Goal: Transaction & Acquisition: Purchase product/service

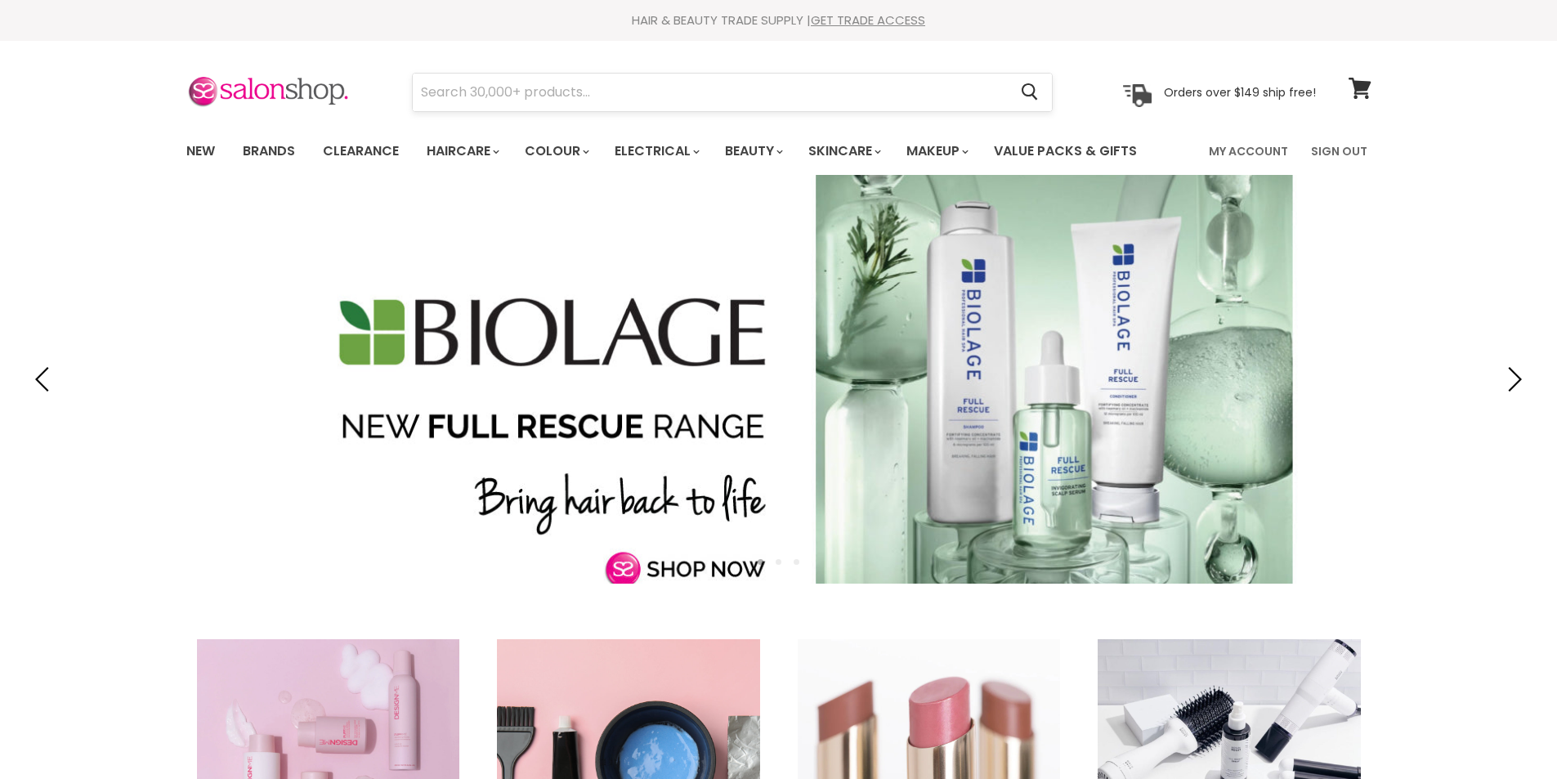
click at [486, 96] on input "Search" at bounding box center [711, 93] width 596 height 38
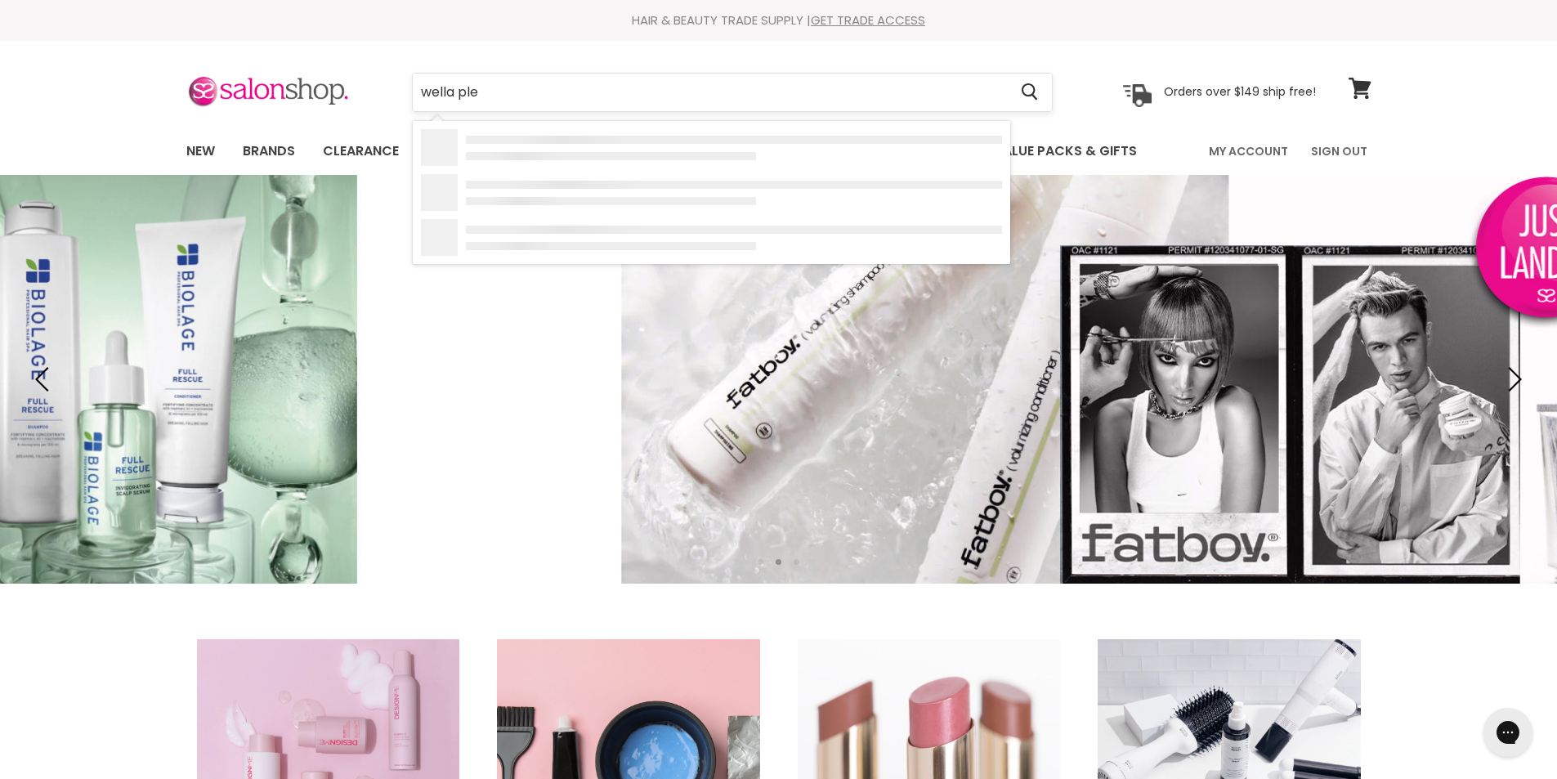
type input "wella plex"
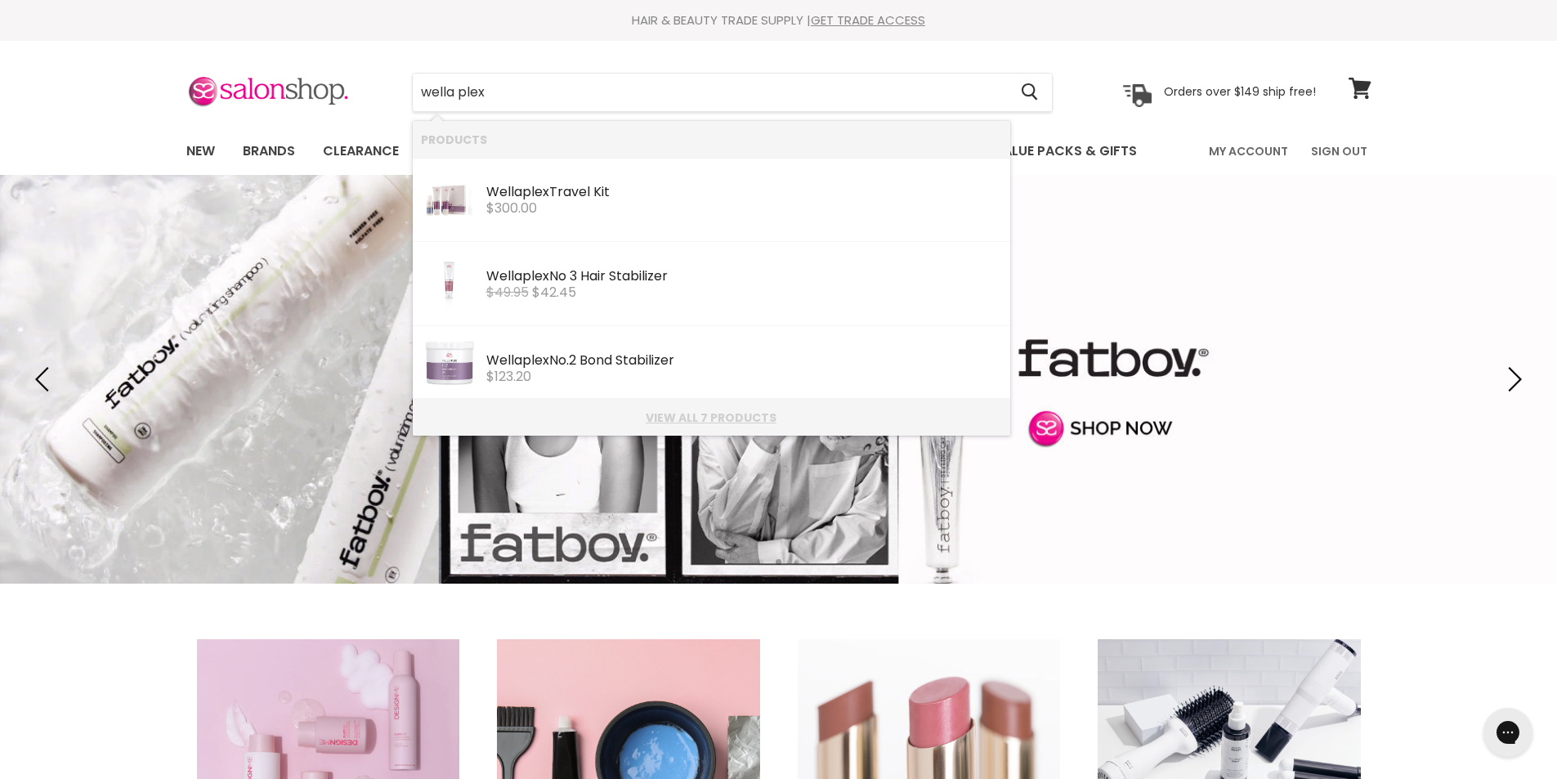
click at [715, 416] on link "View all 7 products" at bounding box center [711, 417] width 581 height 13
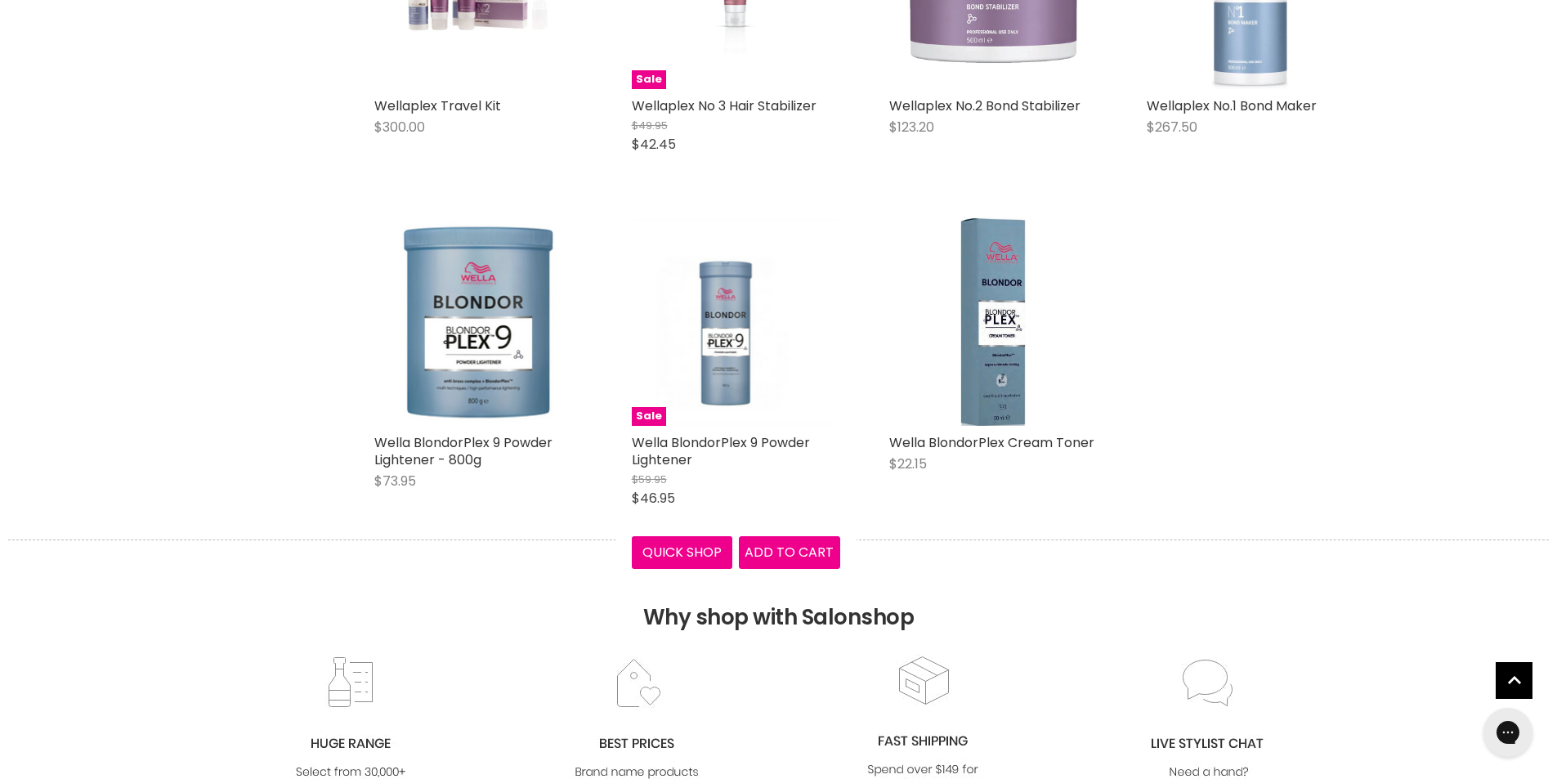
scroll to position [327, 0]
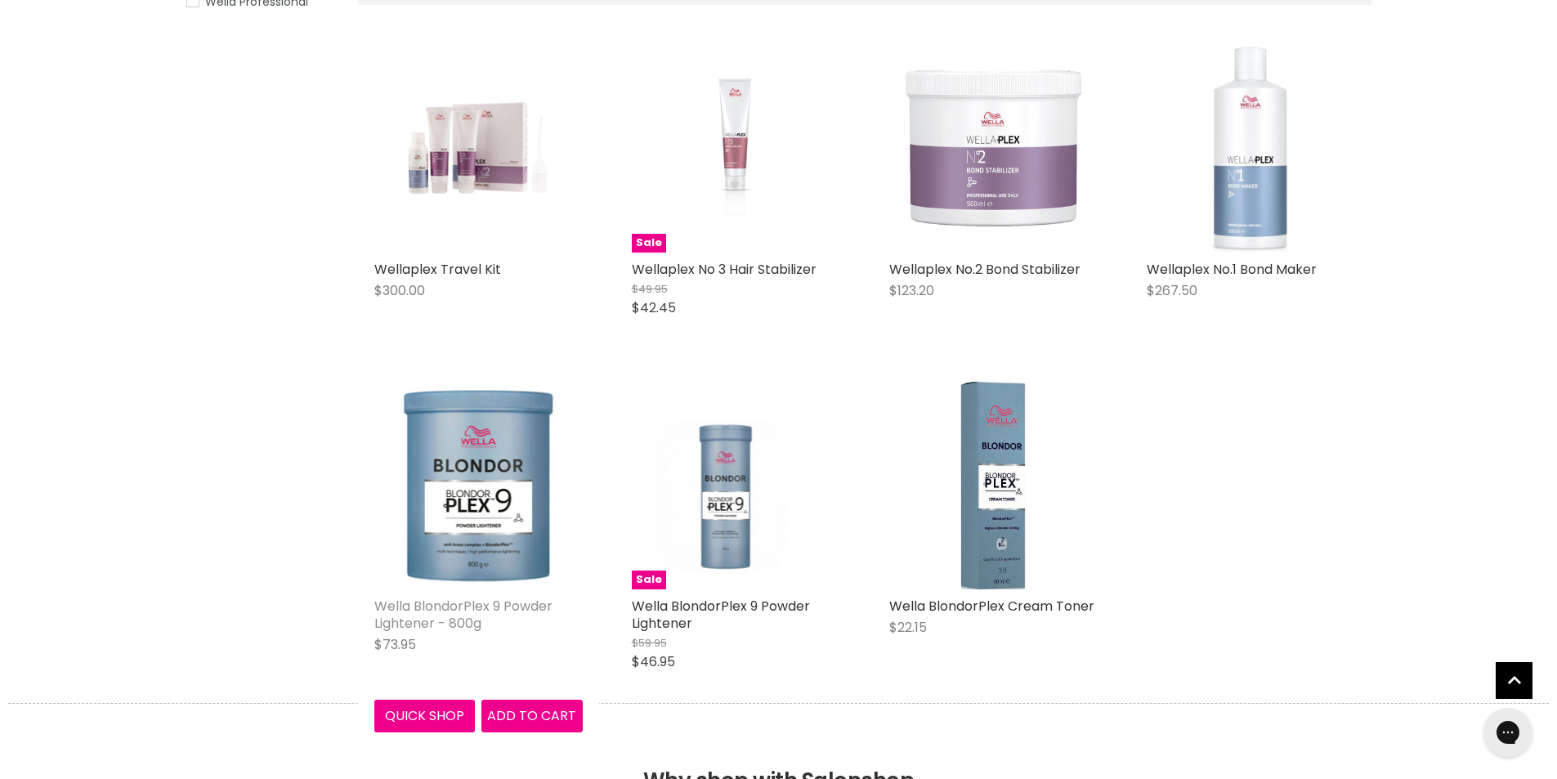
click at [460, 601] on link "Wella BlondorPlex 9 Powder Lightener - 800g" at bounding box center [463, 615] width 178 height 36
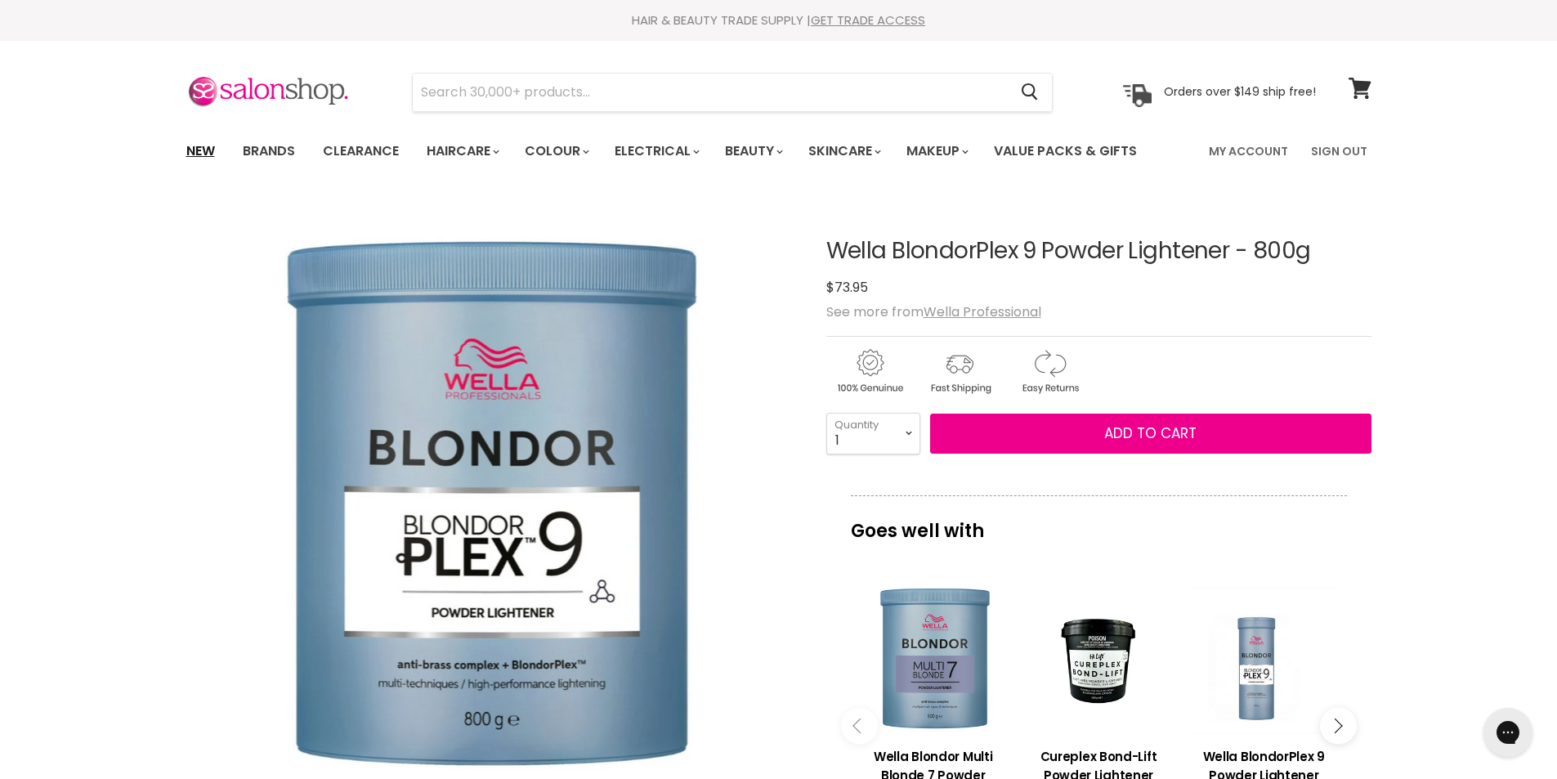
click at [200, 152] on link "New" at bounding box center [200, 151] width 53 height 34
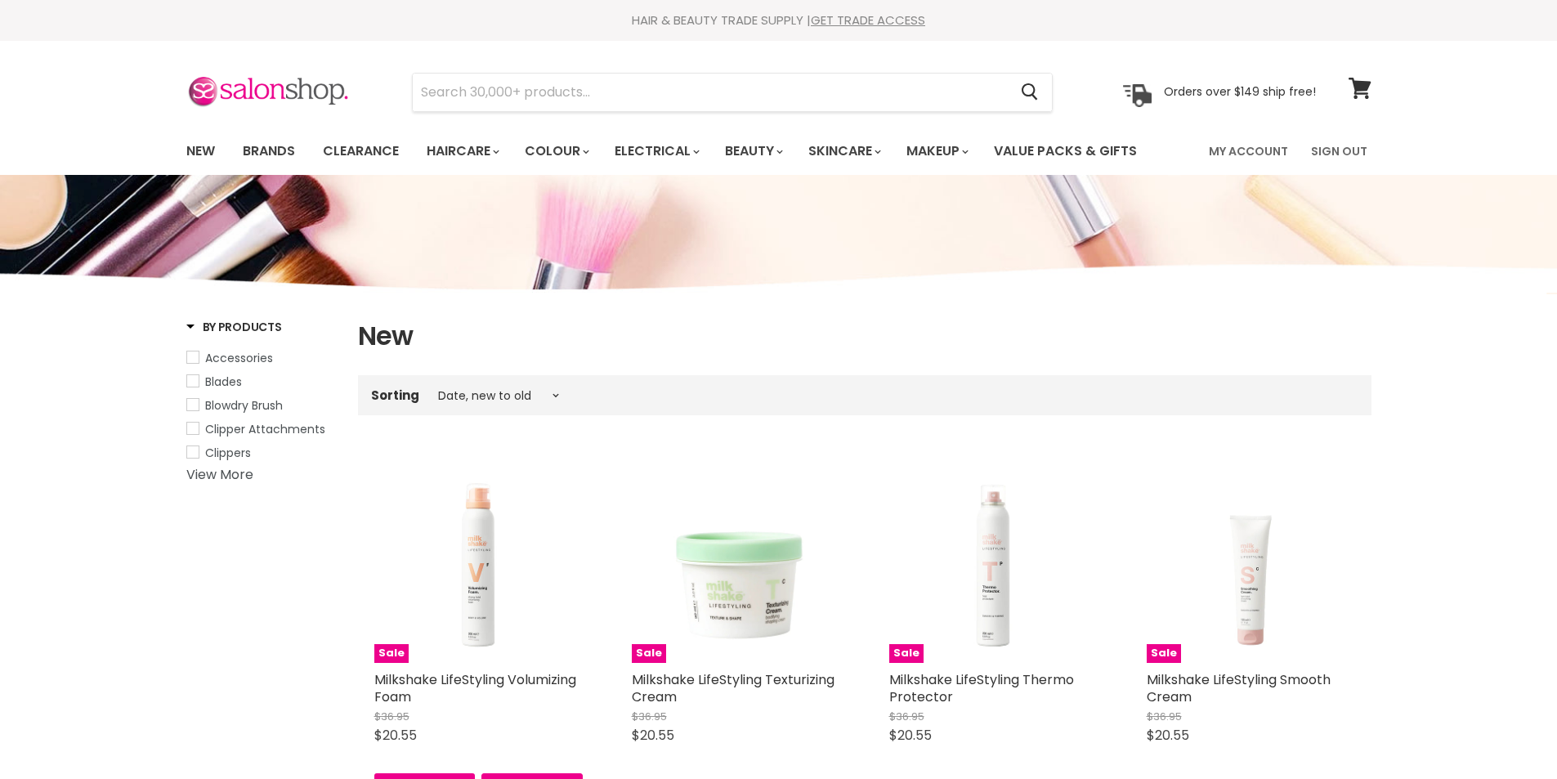
select select "created-descending"
